Goal: Task Accomplishment & Management: Manage account settings

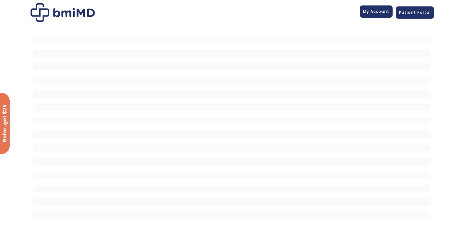
click at [374, 13] on span "My Account" at bounding box center [376, 11] width 26 height 5
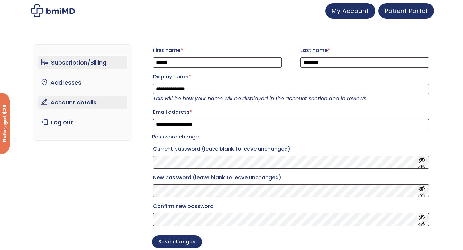
click at [73, 66] on link "Subscription/Billing" at bounding box center [82, 63] width 89 height 14
